Goal: Transaction & Acquisition: Purchase product/service

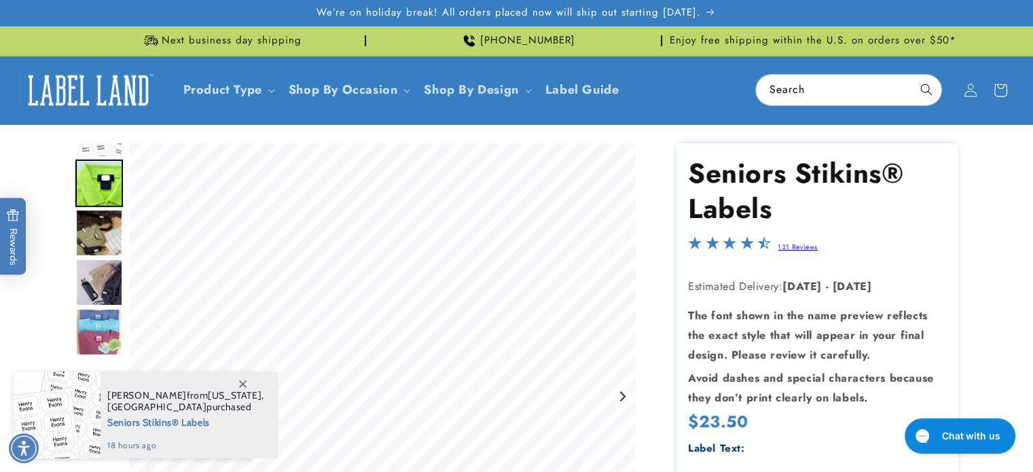
scroll to position [204, 0]
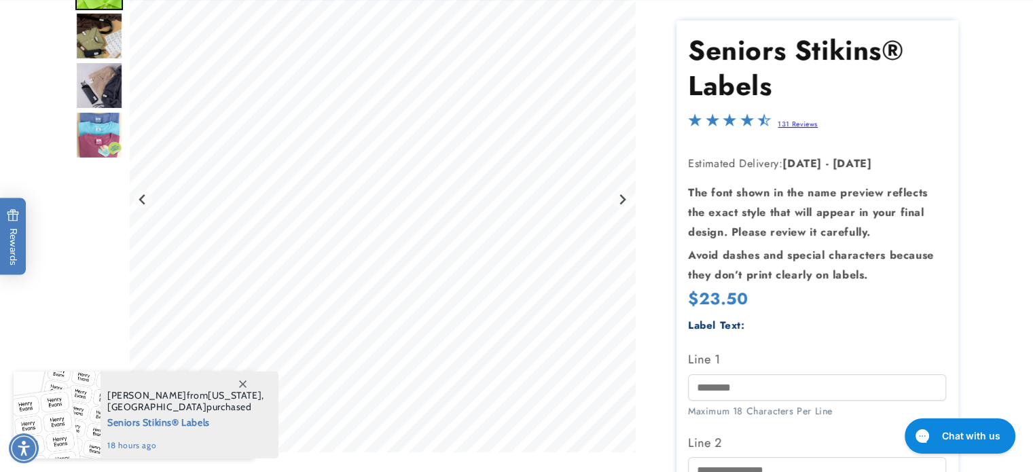
click at [245, 387] on icon at bounding box center [242, 383] width 7 height 7
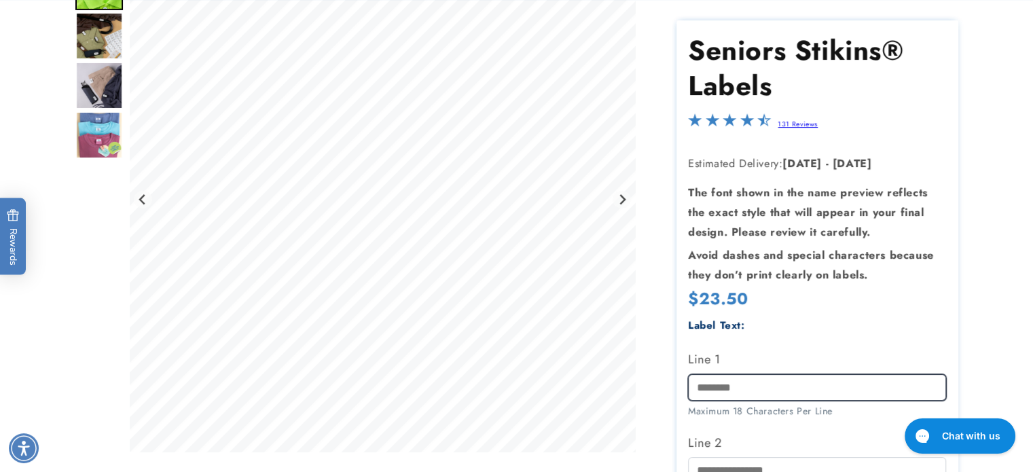
click at [730, 384] on input "Line 1" at bounding box center [817, 387] width 258 height 26
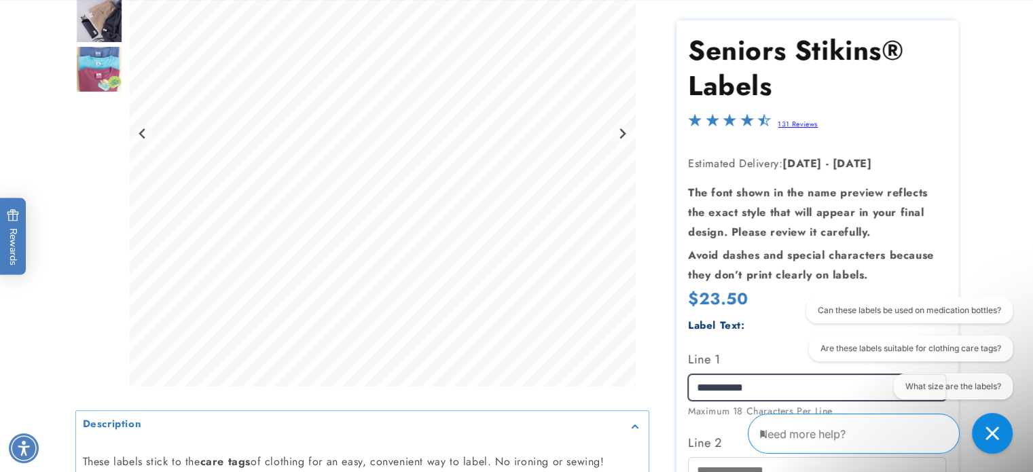
scroll to position [272, 0]
type input "**********"
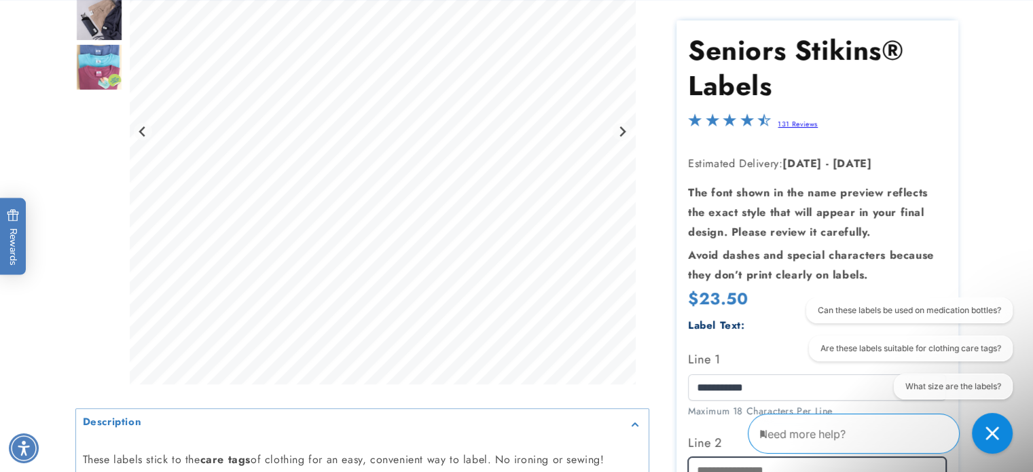
click at [726, 468] on input "Line 2" at bounding box center [817, 470] width 258 height 26
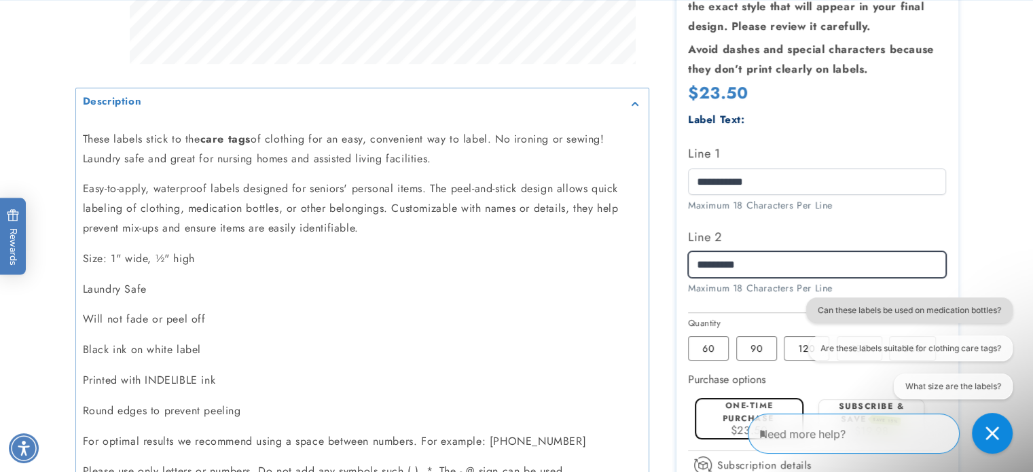
scroll to position [626, 0]
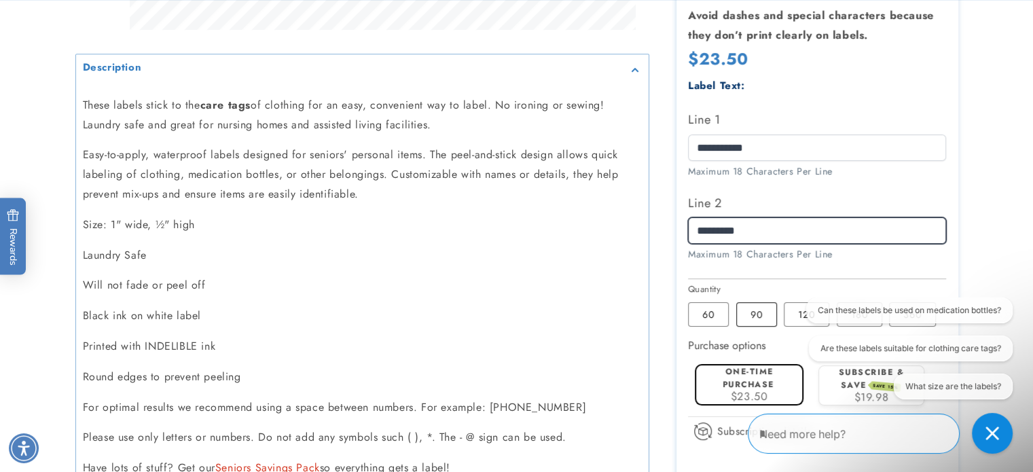
type input "*********"
click at [762, 306] on label "90 Variant sold out or unavailable" at bounding box center [757, 314] width 41 height 24
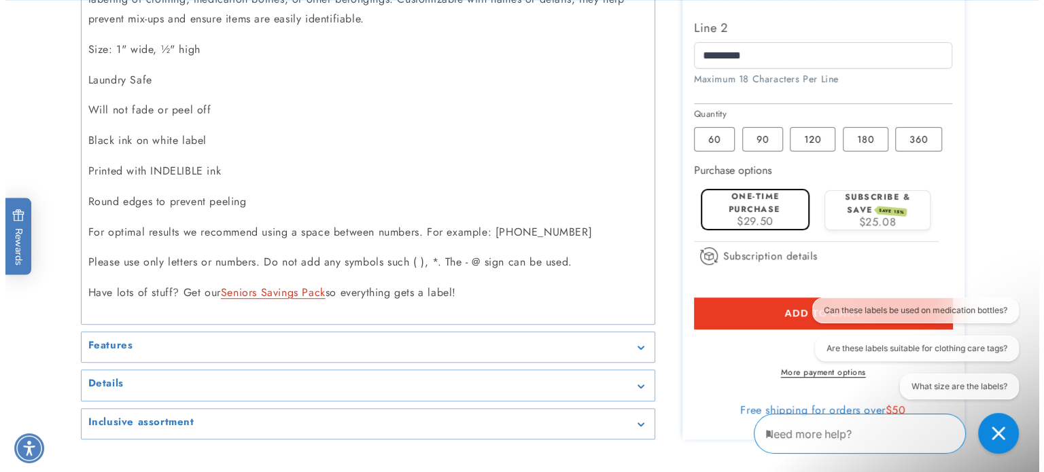
scroll to position [830, 0]
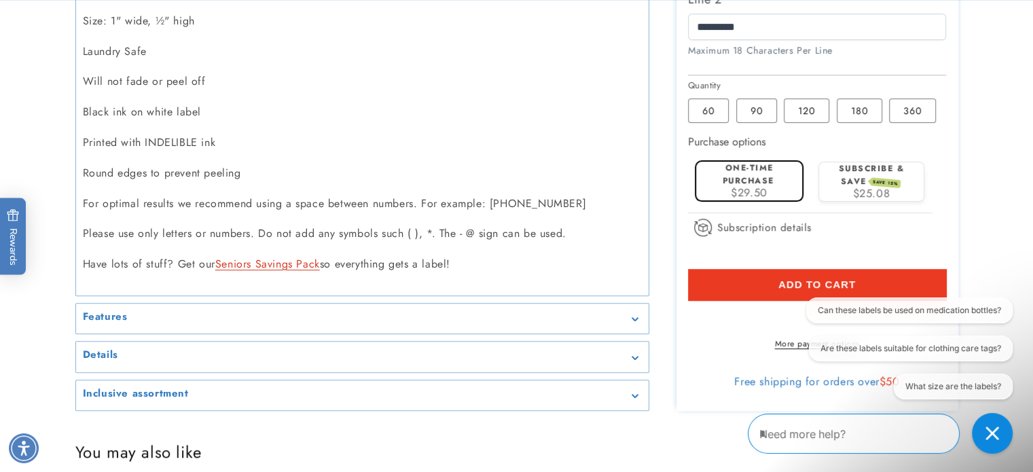
click at [772, 274] on button "Add to cart" at bounding box center [817, 284] width 258 height 31
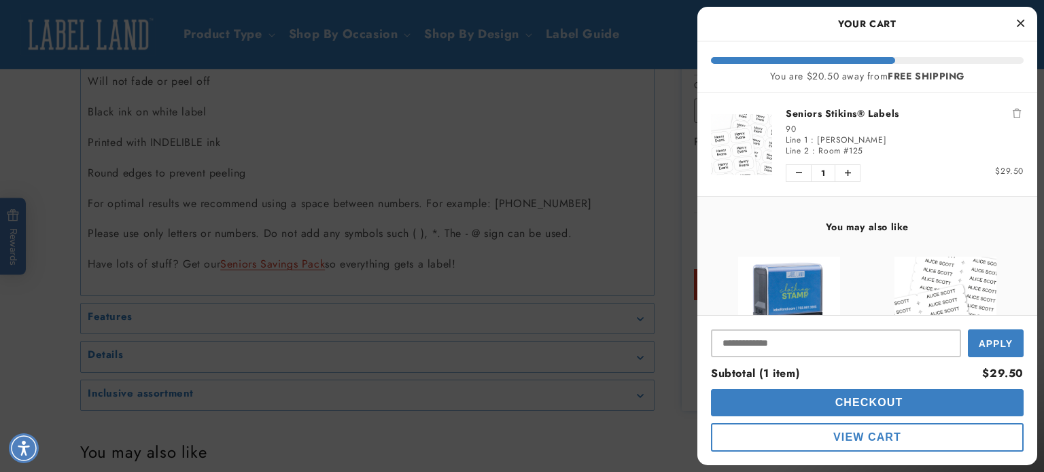
click at [842, 403] on span "Checkout" at bounding box center [867, 403] width 71 height 12
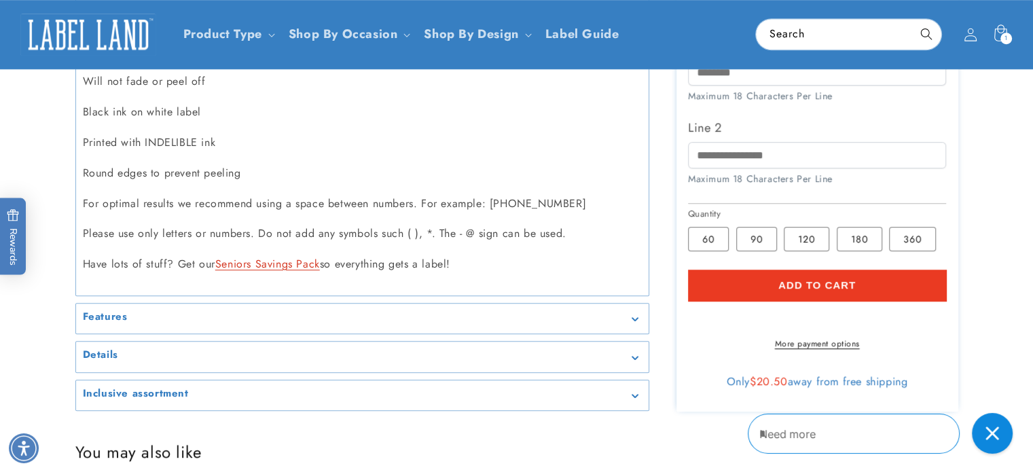
scroll to position [491, 0]
